Goal: Information Seeking & Learning: Learn about a topic

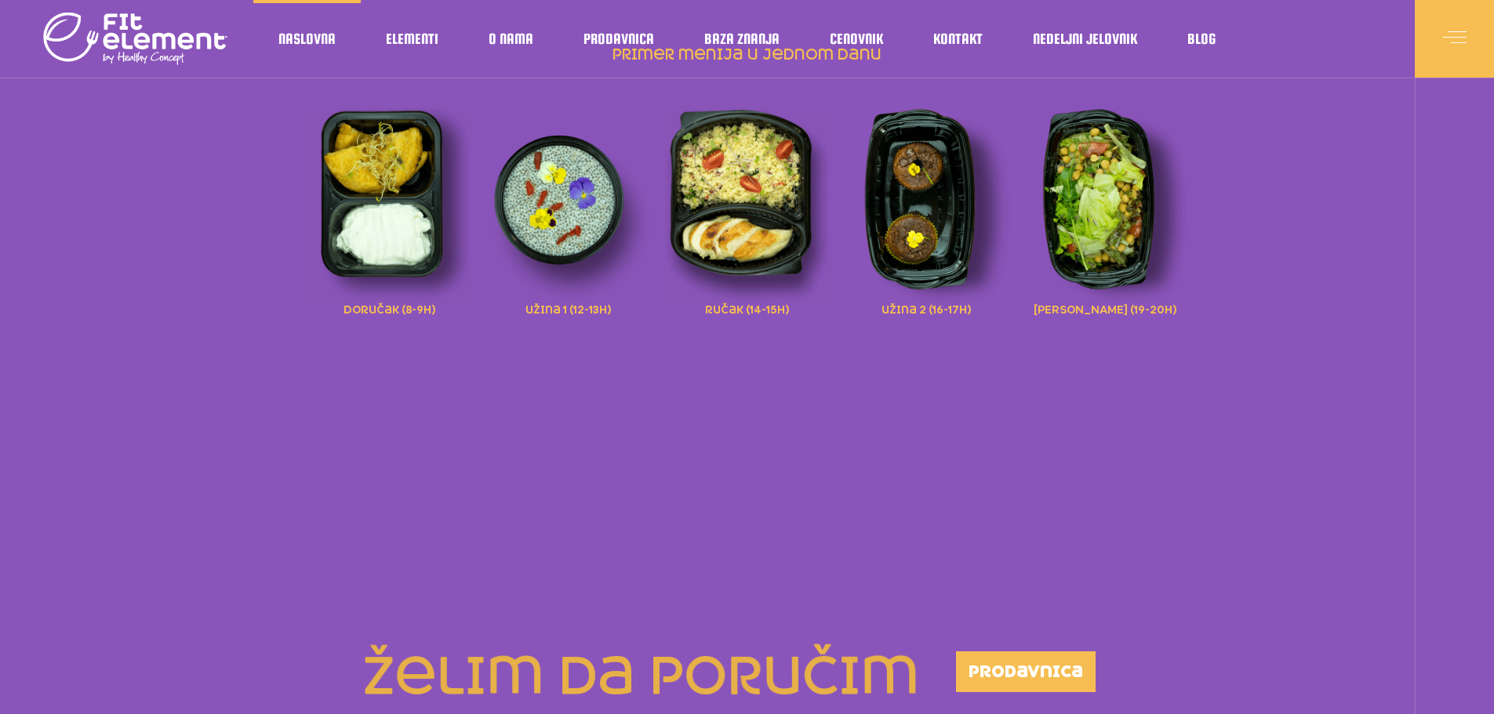
click at [419, 245] on img at bounding box center [389, 207] width 179 height 204
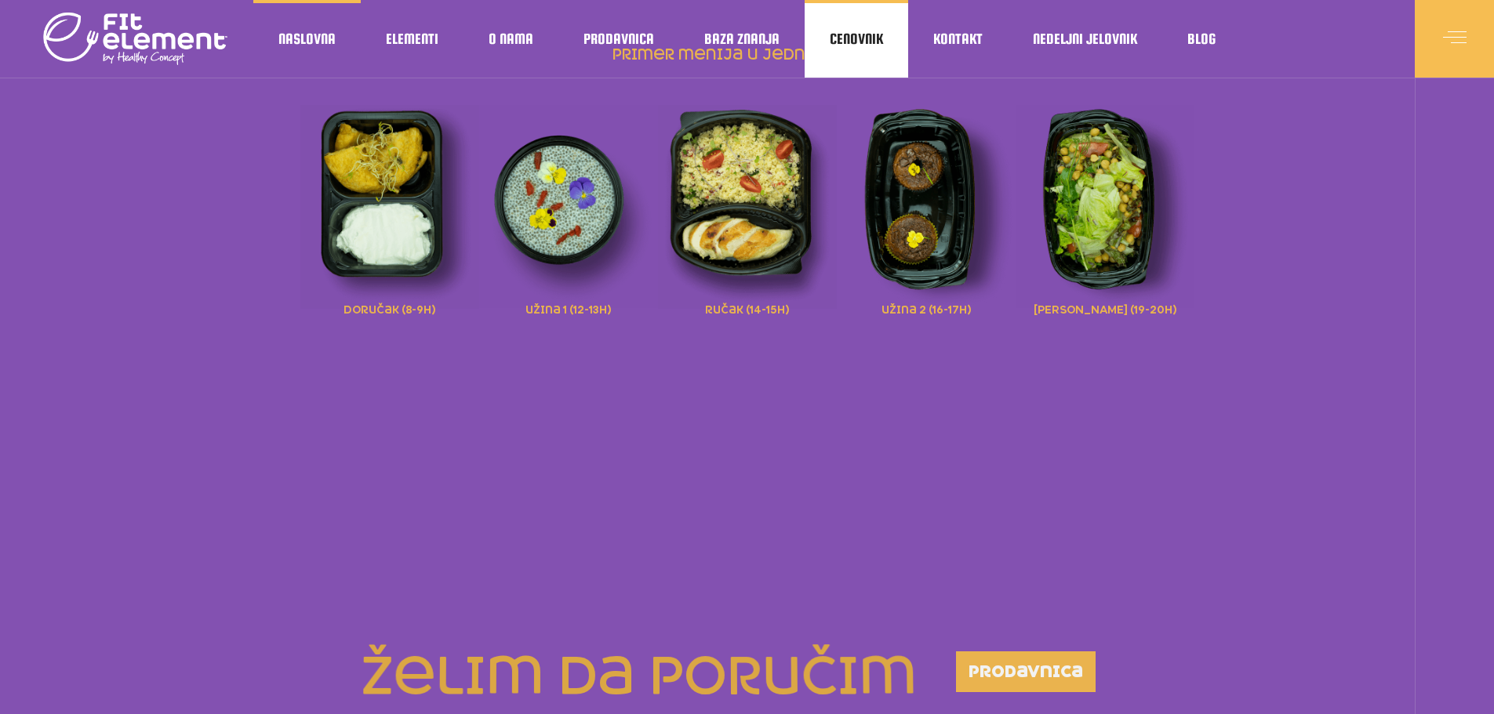
click at [857, 42] on span "Cenovnik" at bounding box center [856, 39] width 53 height 8
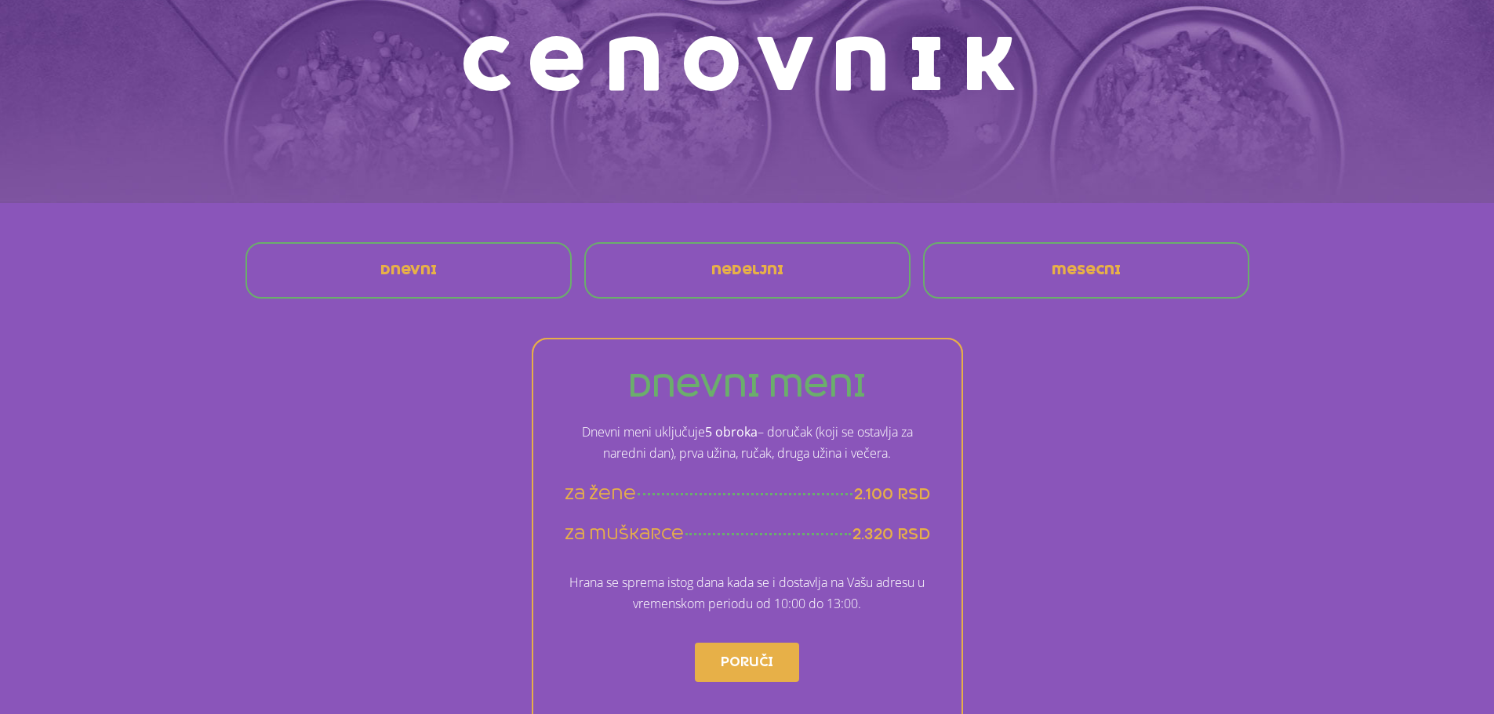
scroll to position [235, 0]
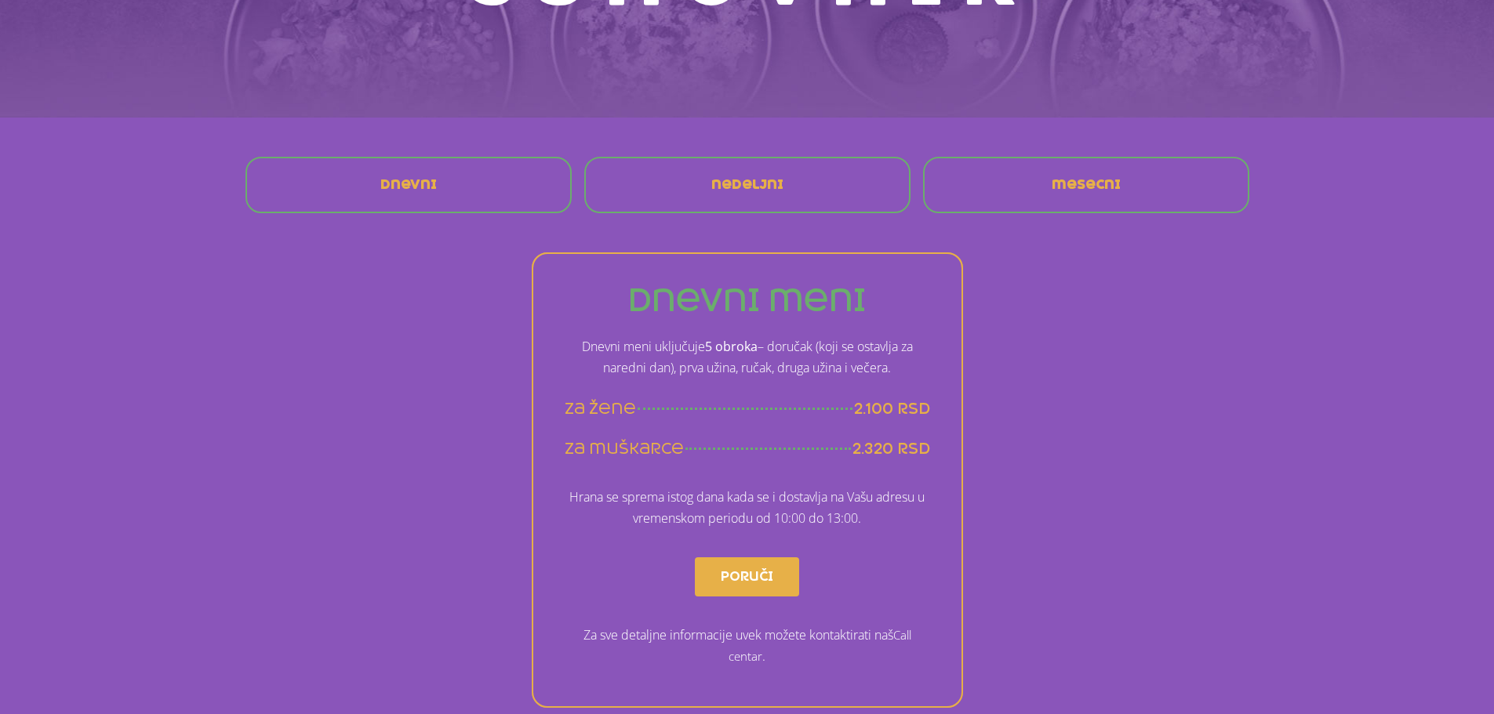
click at [1067, 181] on span "mesecni" at bounding box center [1086, 185] width 69 height 13
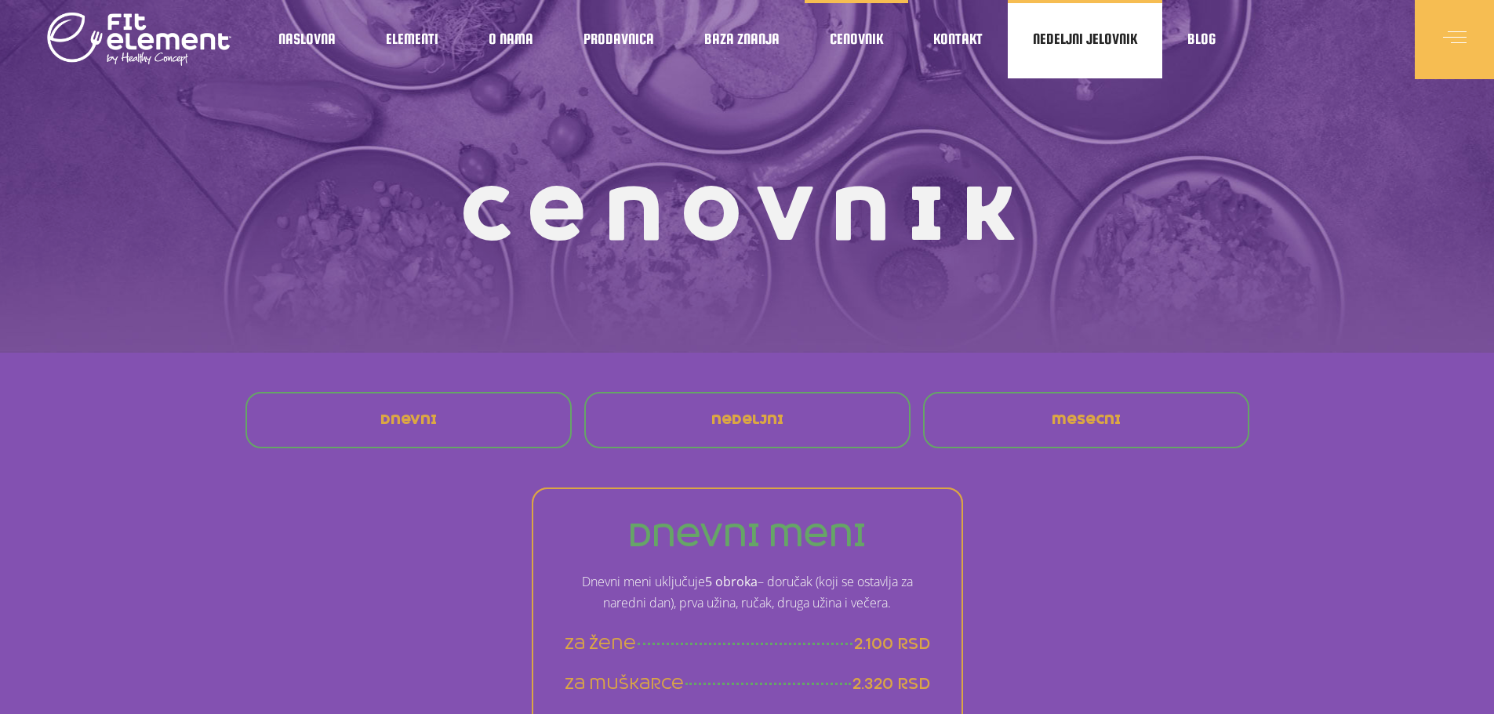
click at [1097, 35] on span "Nedeljni jelovnik" at bounding box center [1085, 39] width 104 height 8
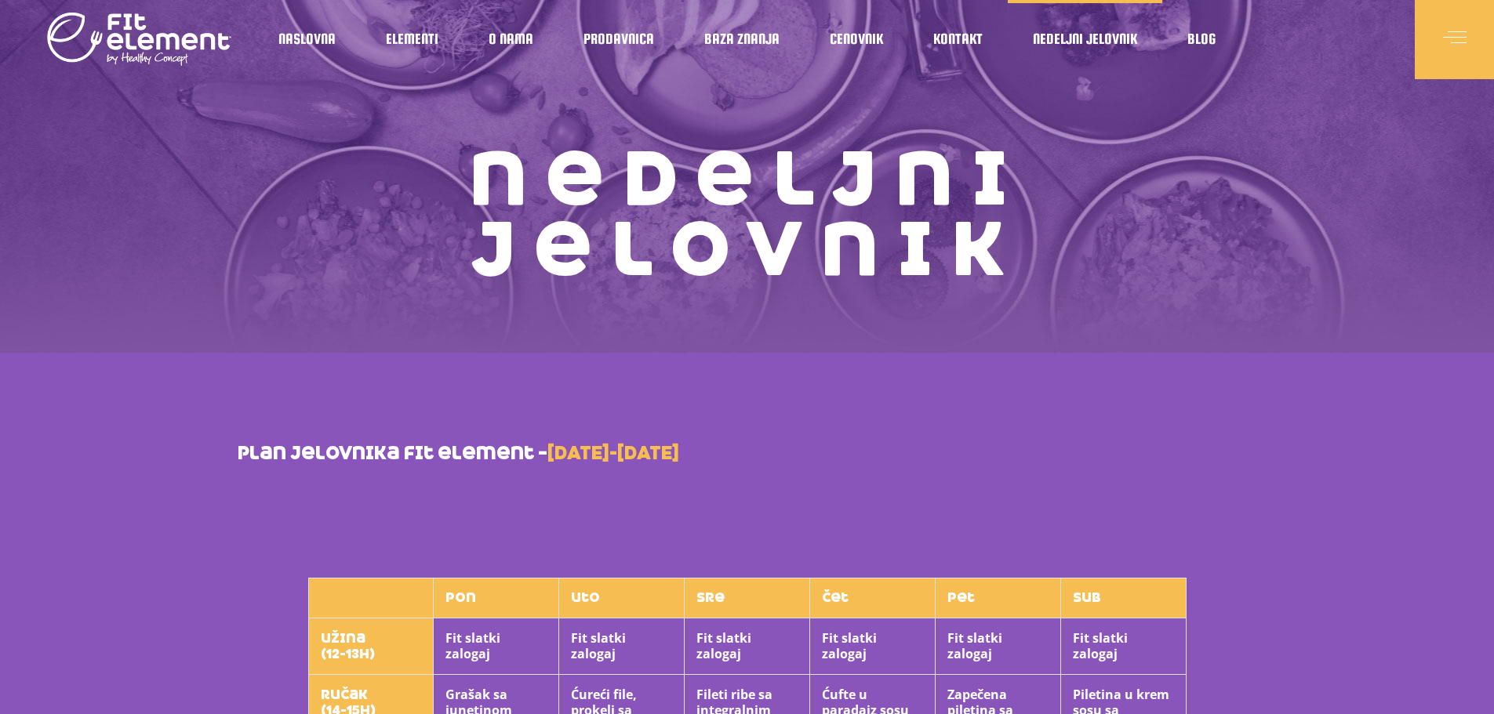
scroll to position [314, 0]
